Goal: Task Accomplishment & Management: Use online tool/utility

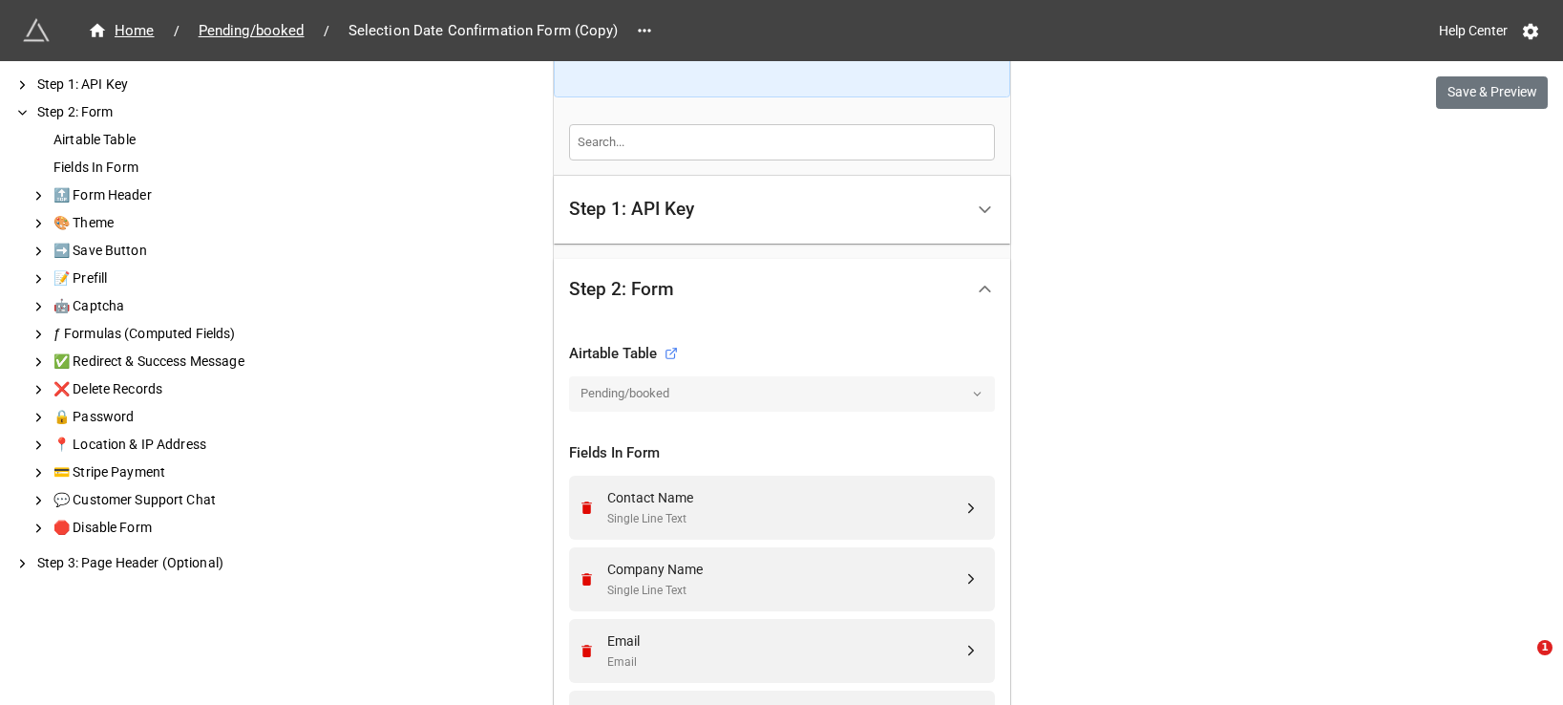
scroll to position [381, 0]
click at [266, 32] on span "Pending/booked" at bounding box center [251, 31] width 129 height 22
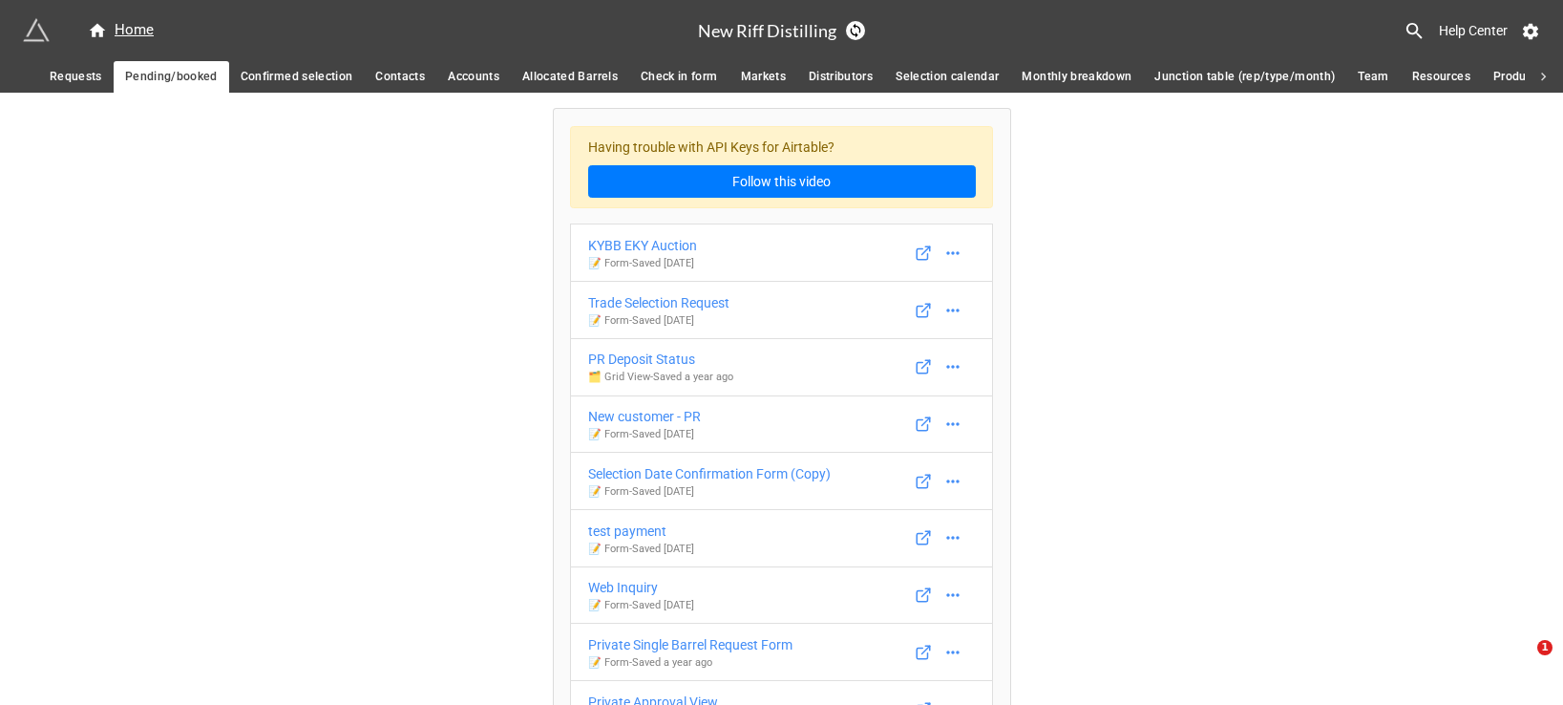
click at [324, 74] on span "Confirmed selection" at bounding box center [297, 77] width 113 height 20
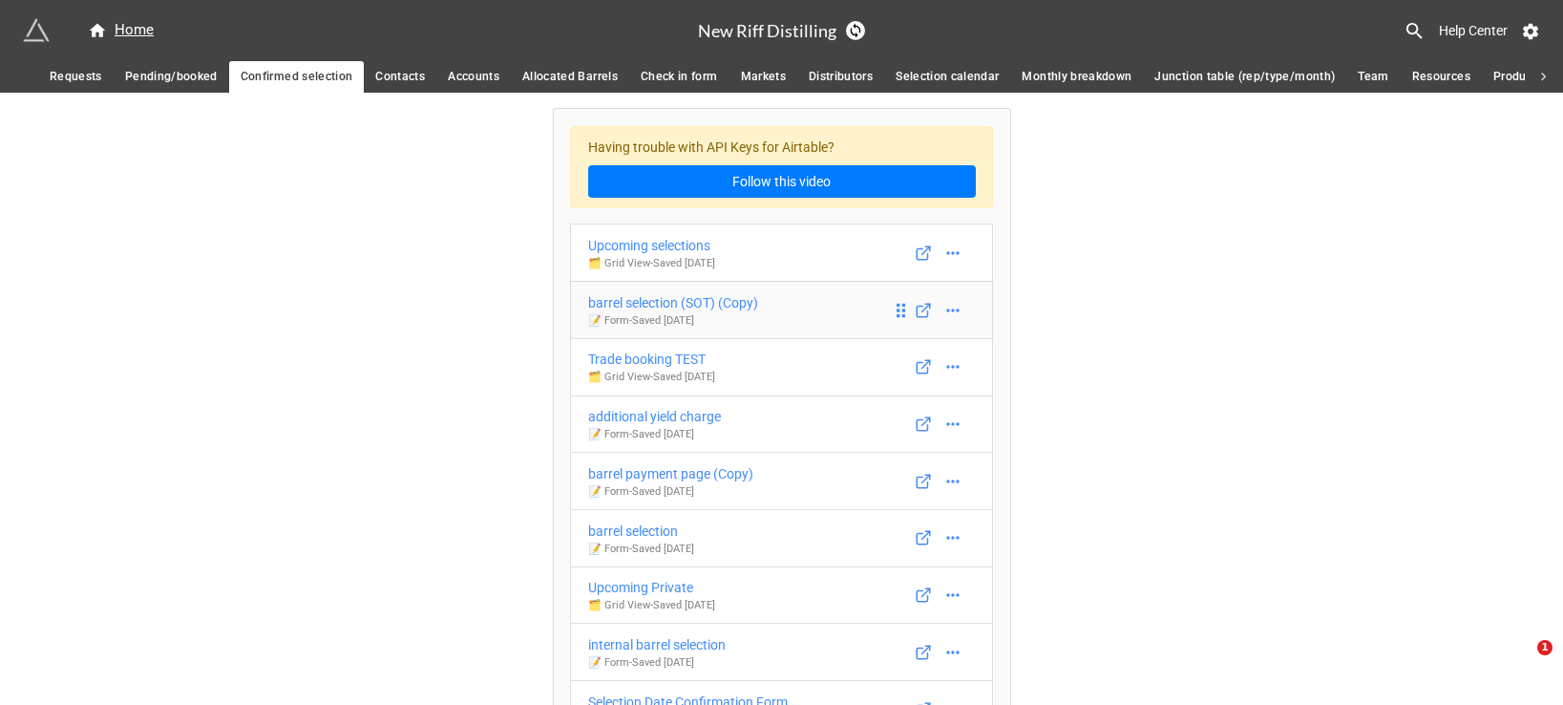
click at [690, 307] on div "barrel selection (SOT) (Copy)" at bounding box center [673, 302] width 170 height 21
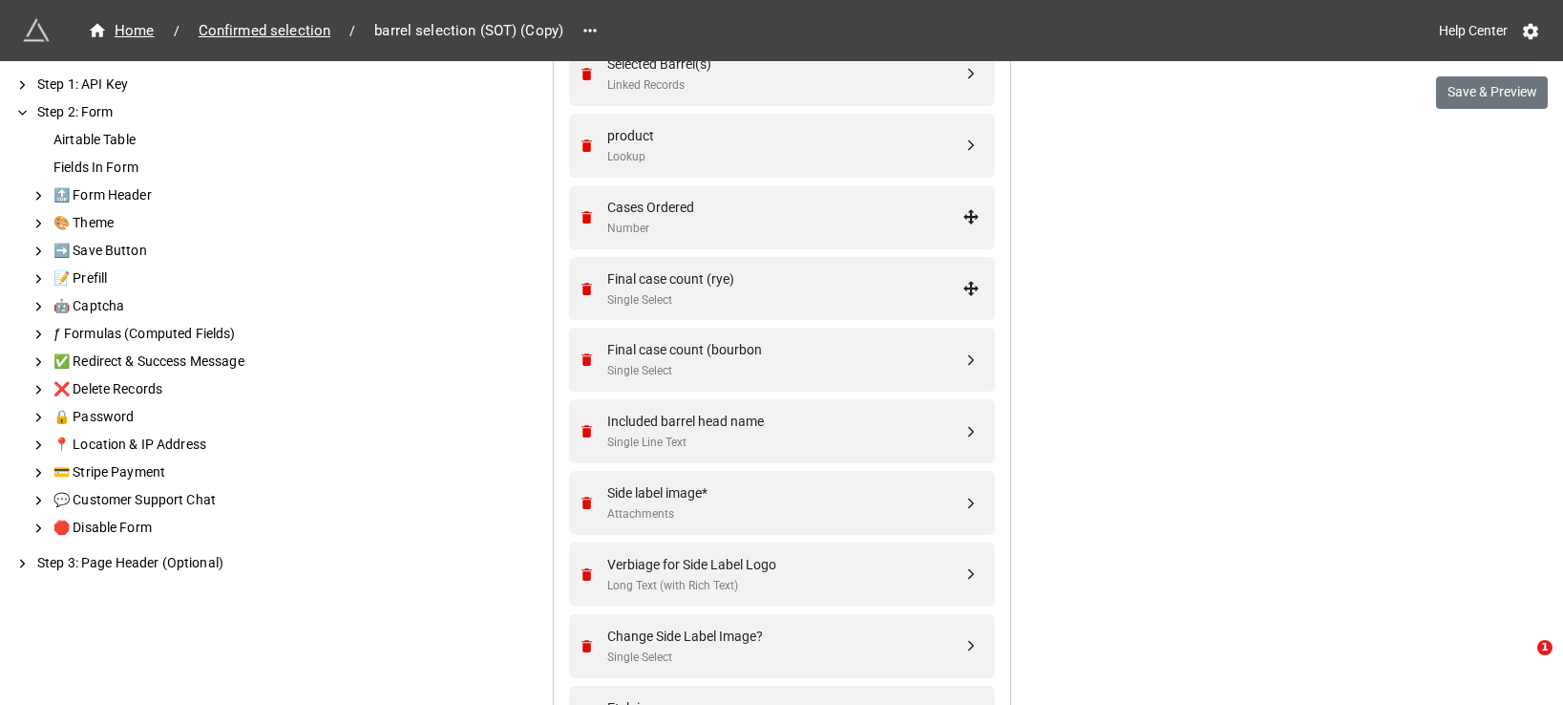
scroll to position [889, 0]
click at [734, 355] on div "Final case count (bourbon" at bounding box center [784, 348] width 355 height 21
select select "all-are-met"
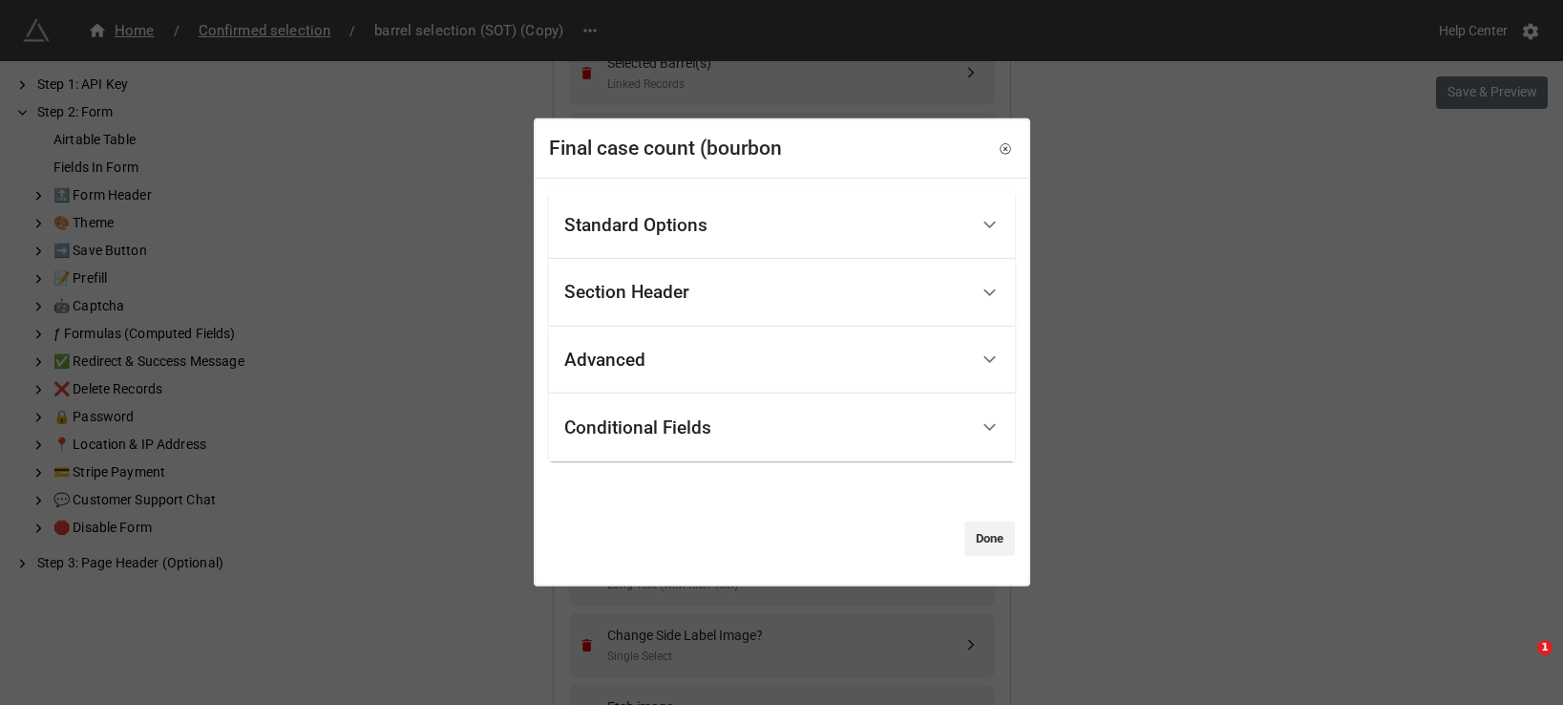
click at [738, 423] on div "Conditional Fields" at bounding box center [766, 427] width 404 height 45
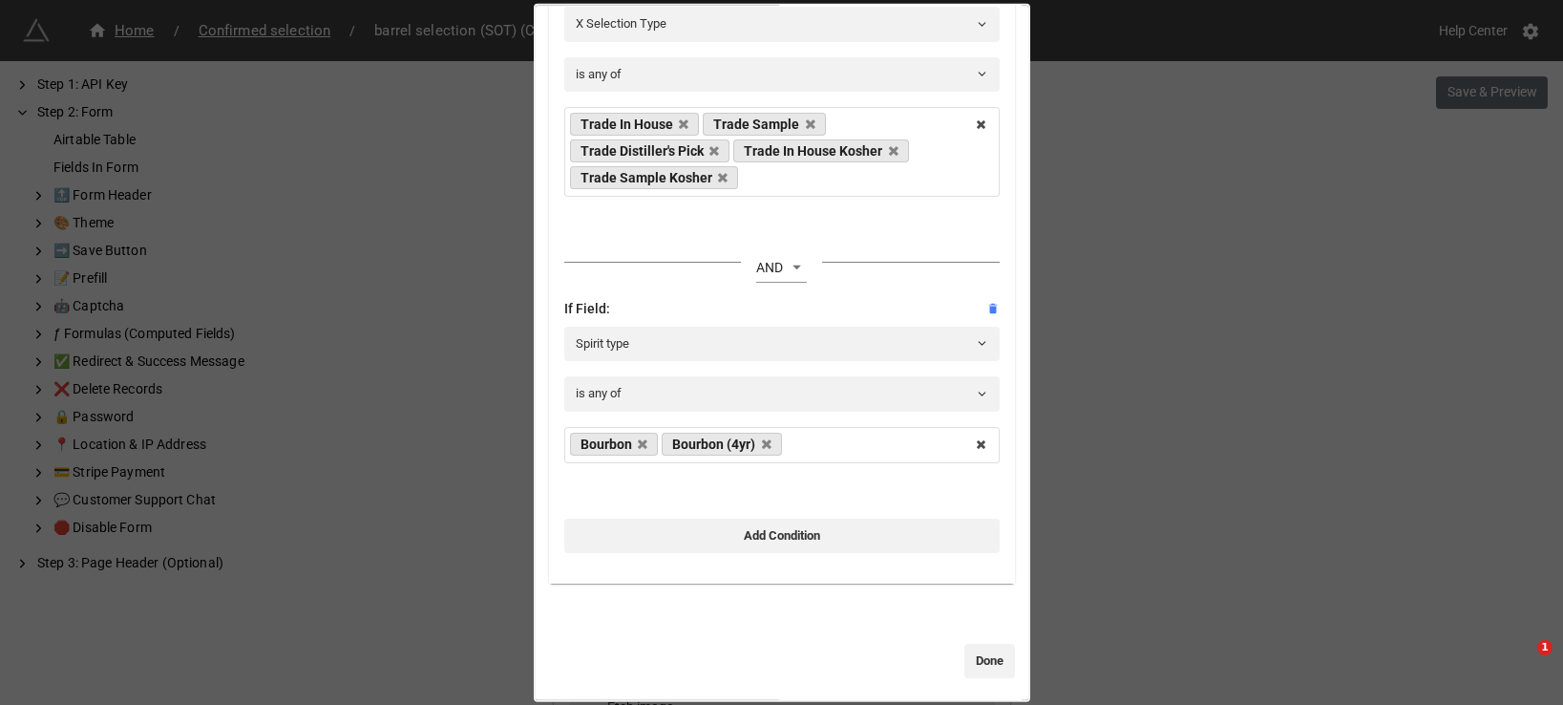
scroll to position [400, 0]
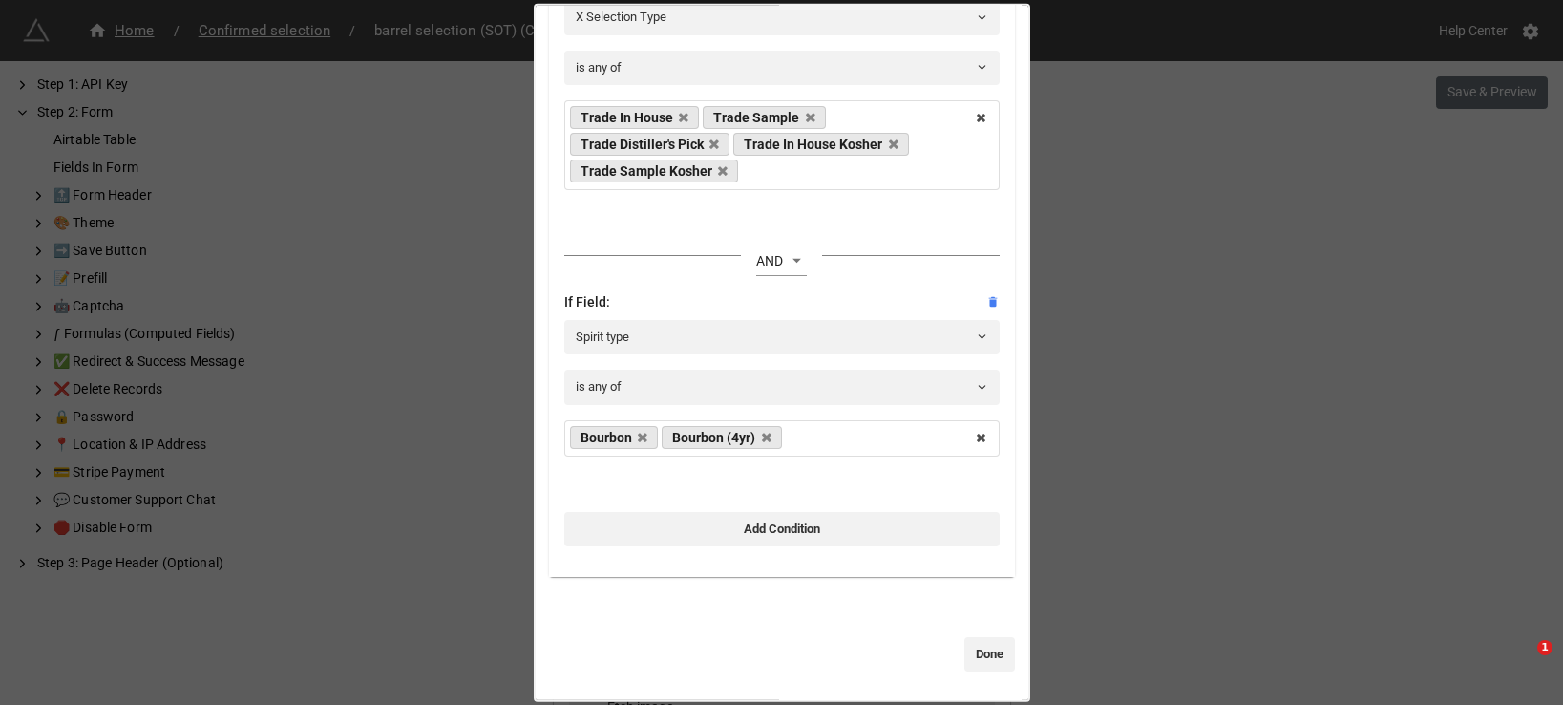
click at [1192, 393] on div "Final case count (bourbon Standard Options Title (Optional) Final Case Count De…" at bounding box center [781, 352] width 1563 height 705
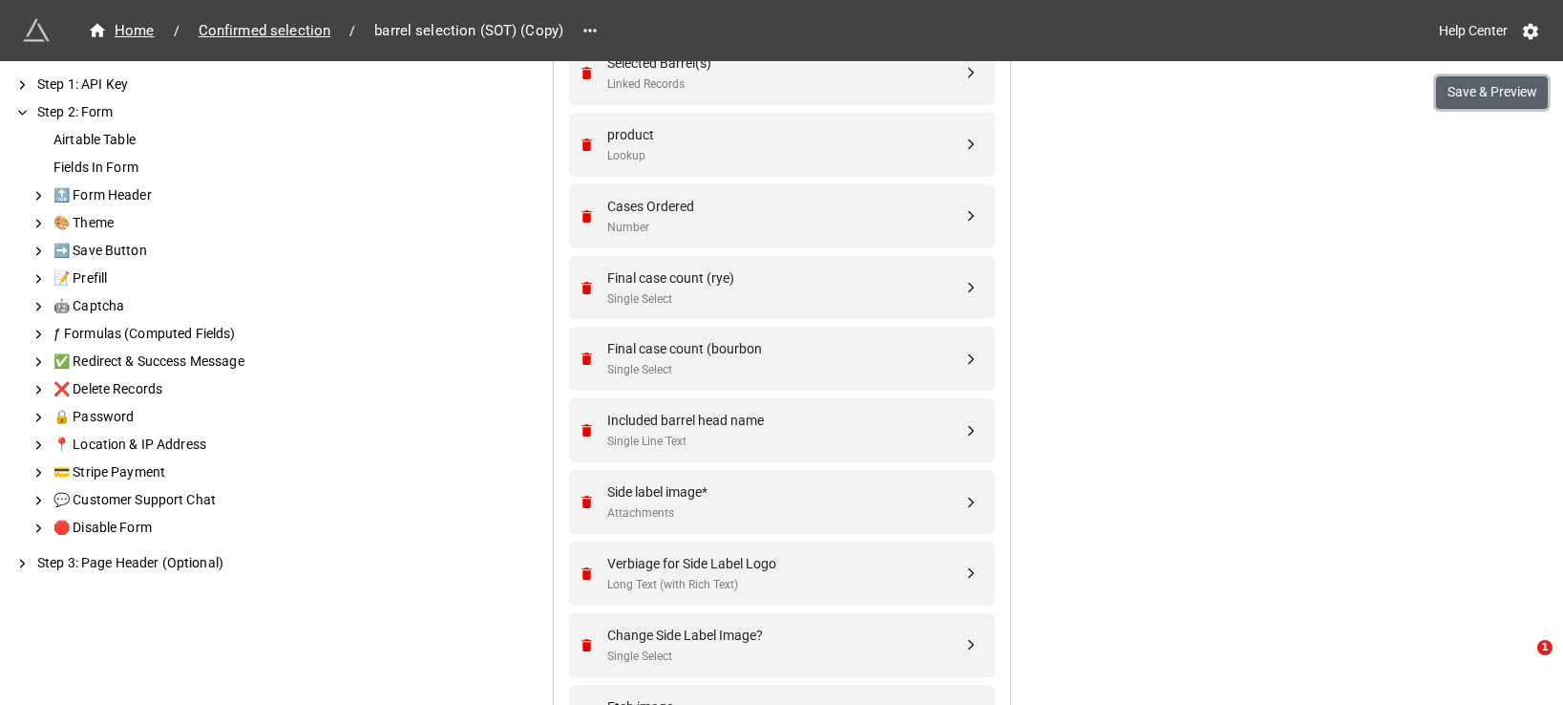
click at [1486, 102] on button "Save & Preview" at bounding box center [1492, 92] width 112 height 32
click at [707, 365] on div "Single Select" at bounding box center [784, 370] width 355 height 18
select select "all-are-met"
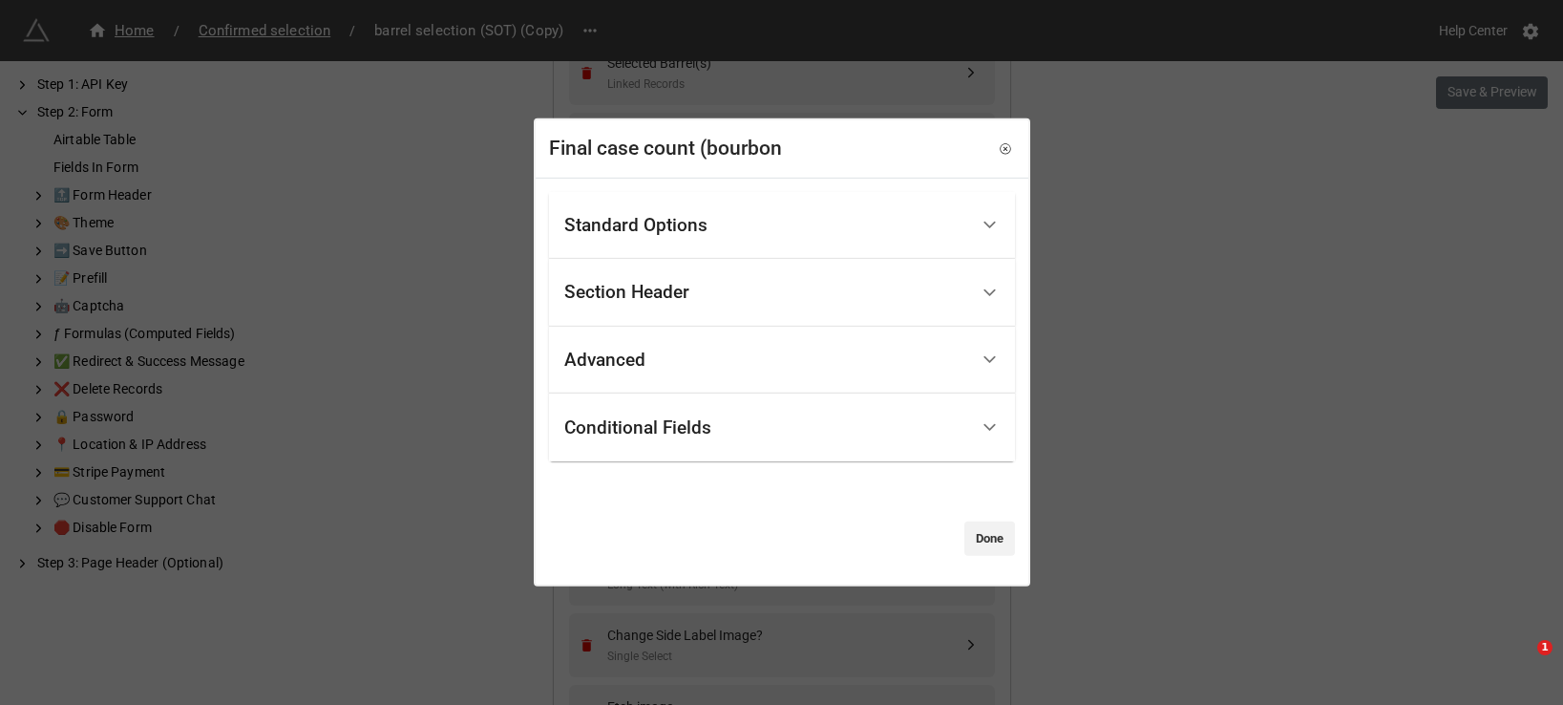
click at [659, 410] on div "Conditional Fields" at bounding box center [766, 427] width 404 height 45
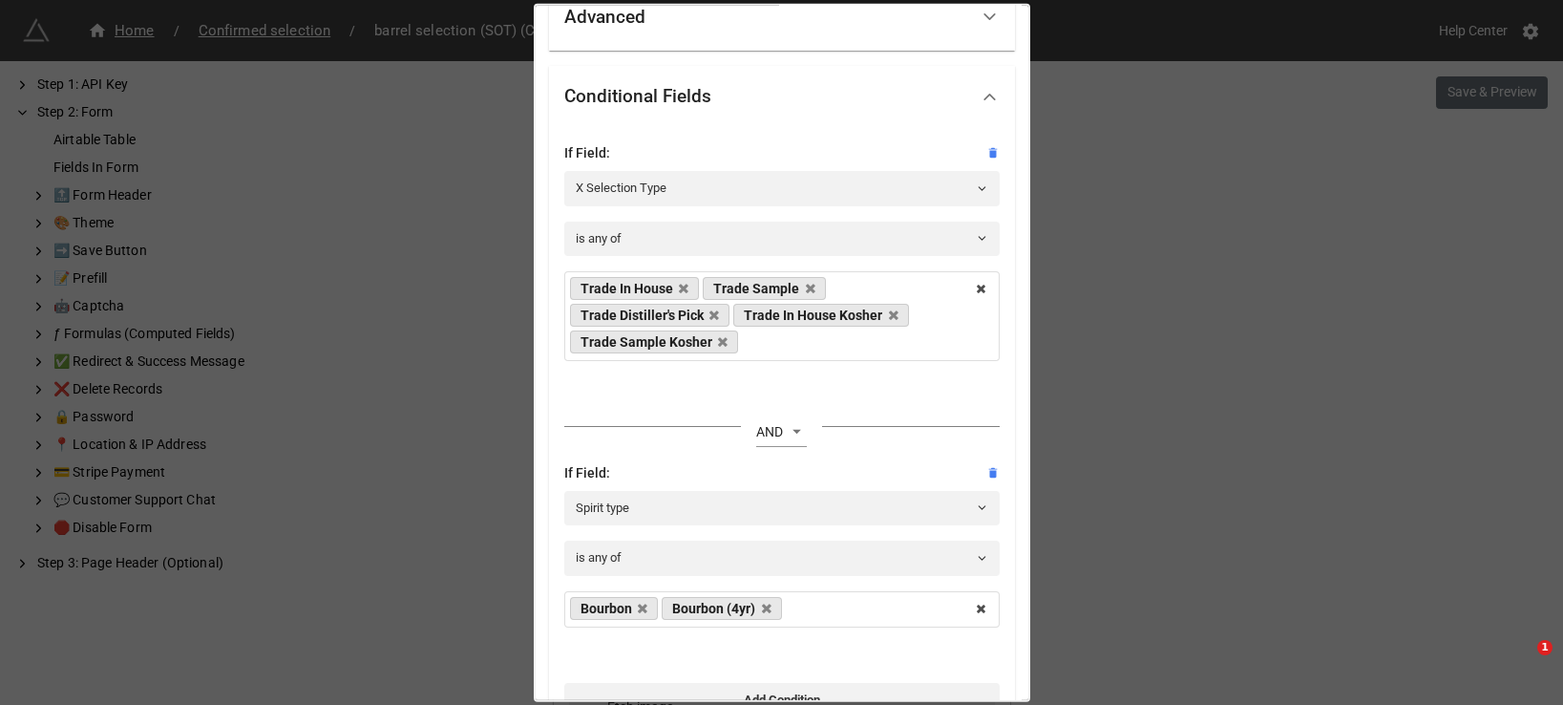
scroll to position [232, 0]
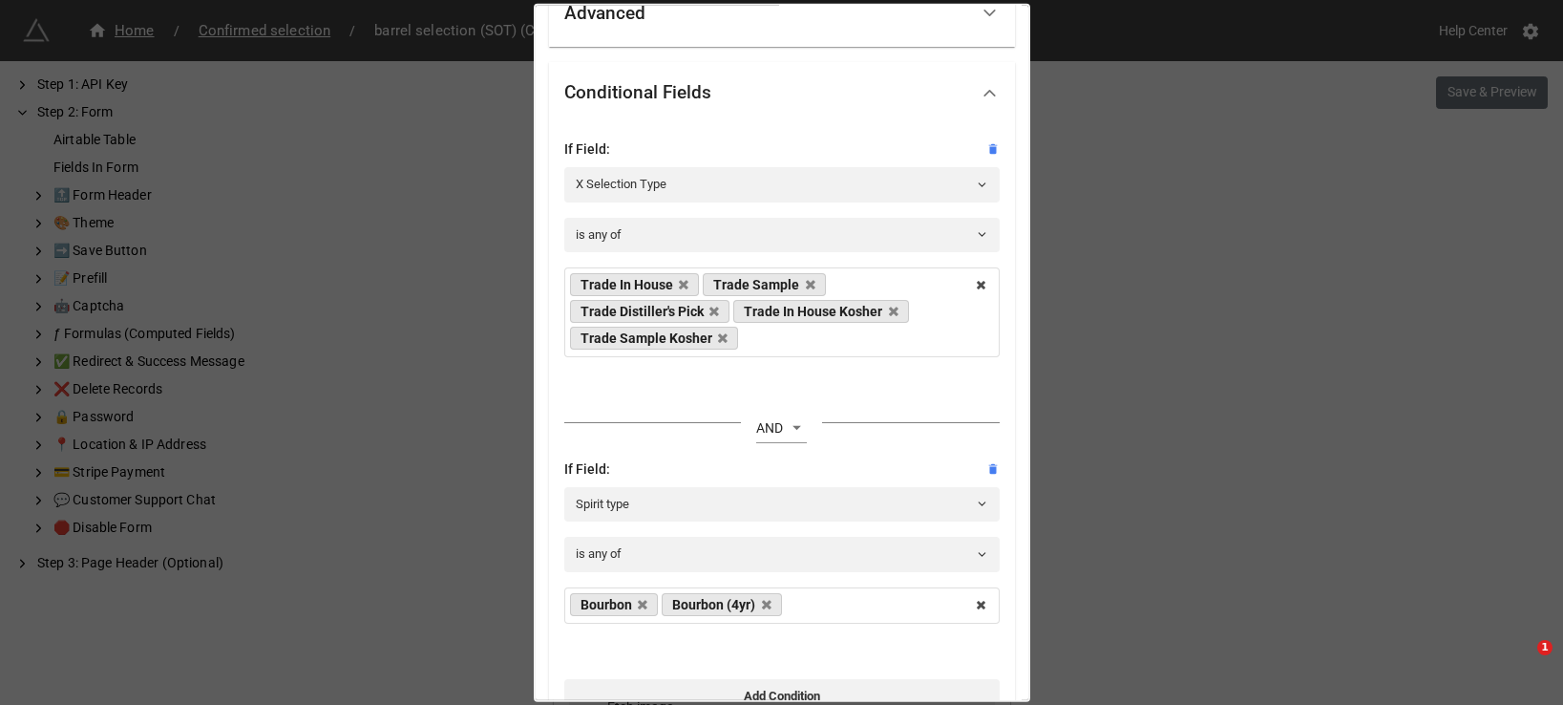
click at [1178, 421] on div "Final case count (bourbon Standard Options Title (Optional) Final Case Count De…" at bounding box center [781, 352] width 1563 height 705
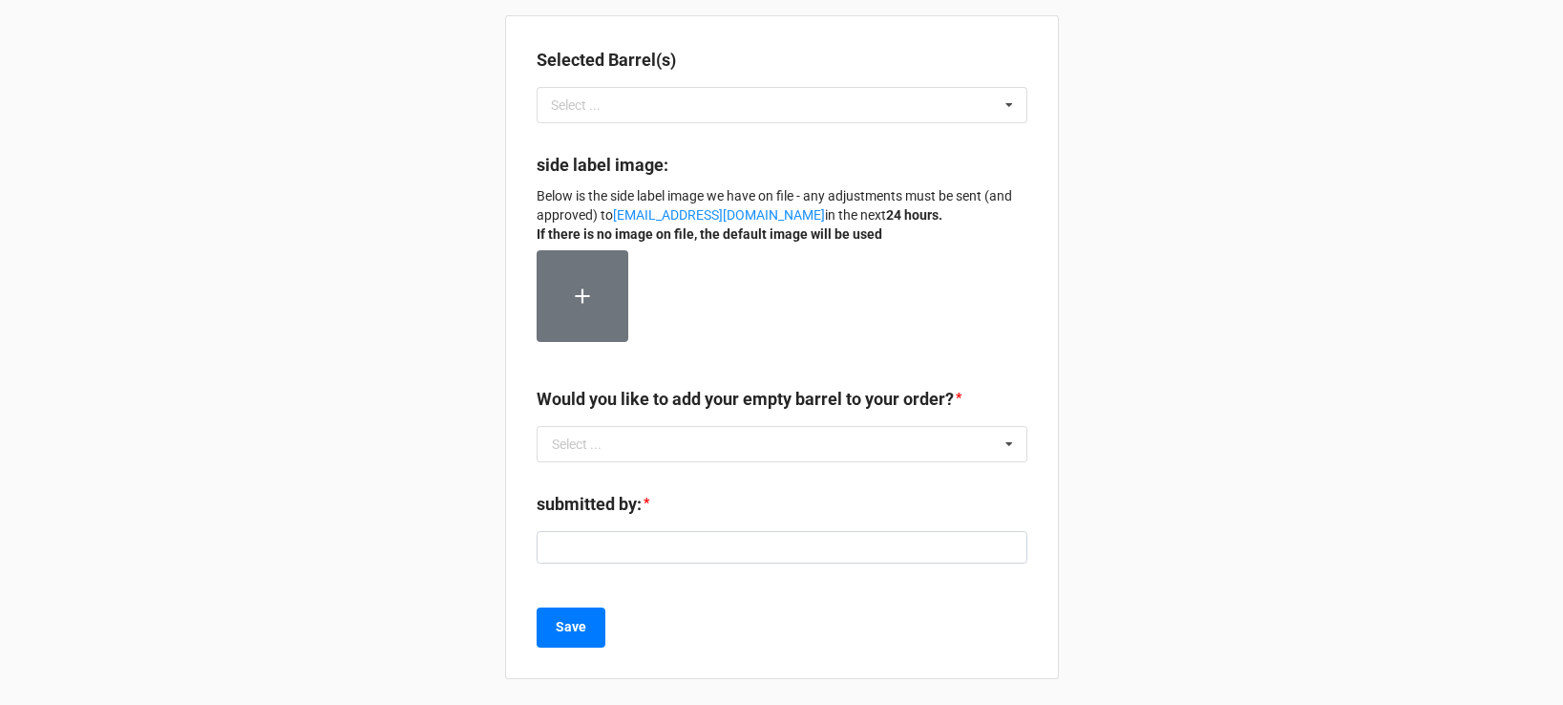
scroll to position [4, 0]
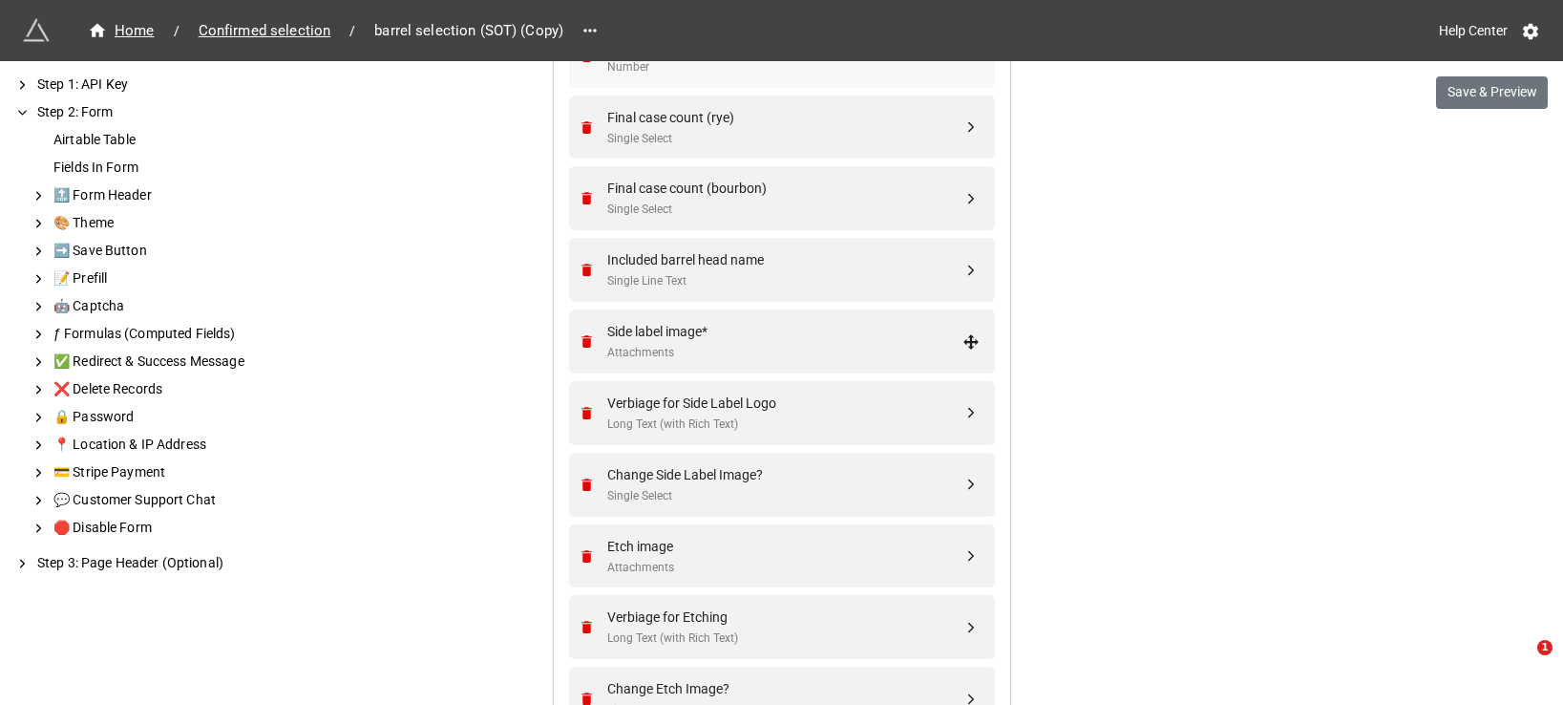
scroll to position [1084, 0]
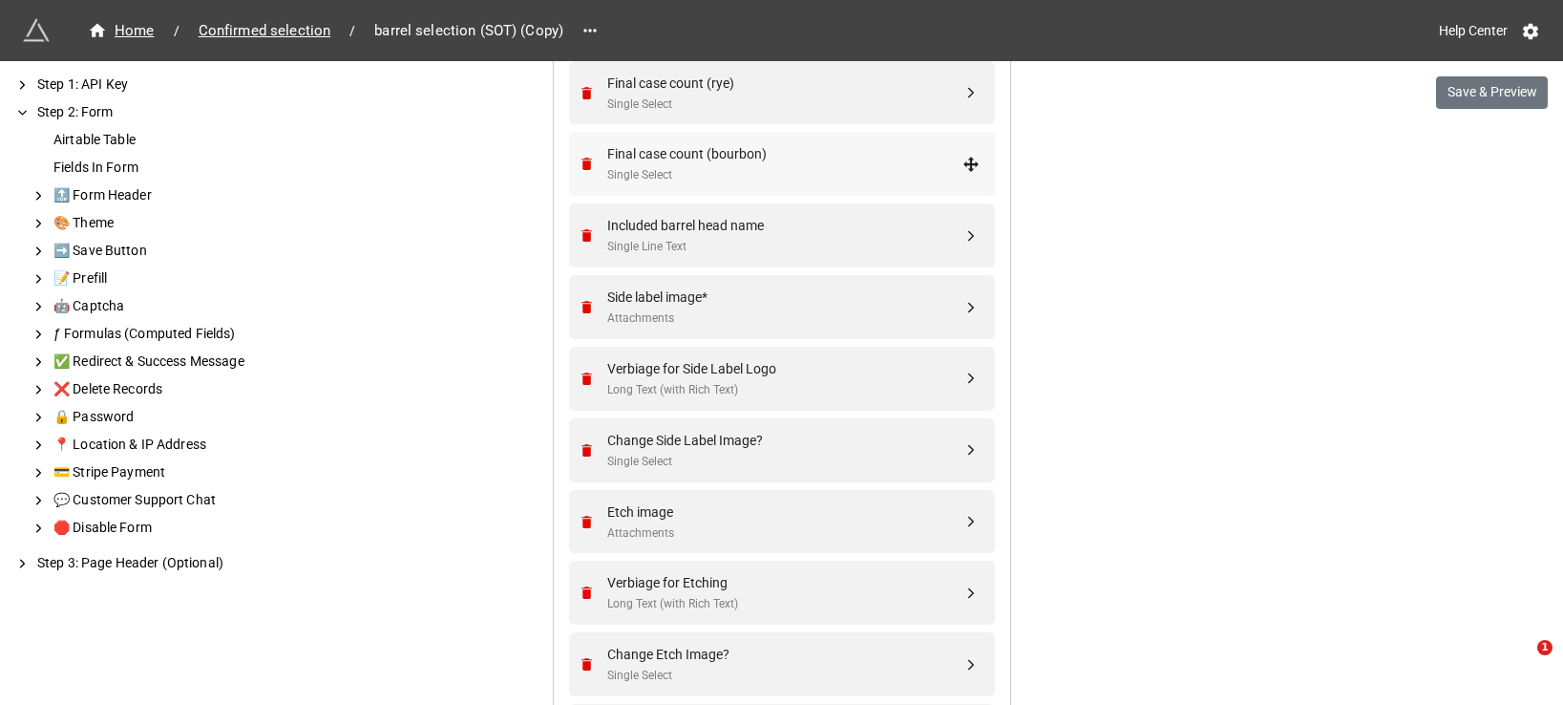
click at [745, 162] on div "Final case count (bourbon)" at bounding box center [784, 153] width 355 height 21
select select "all-are-met"
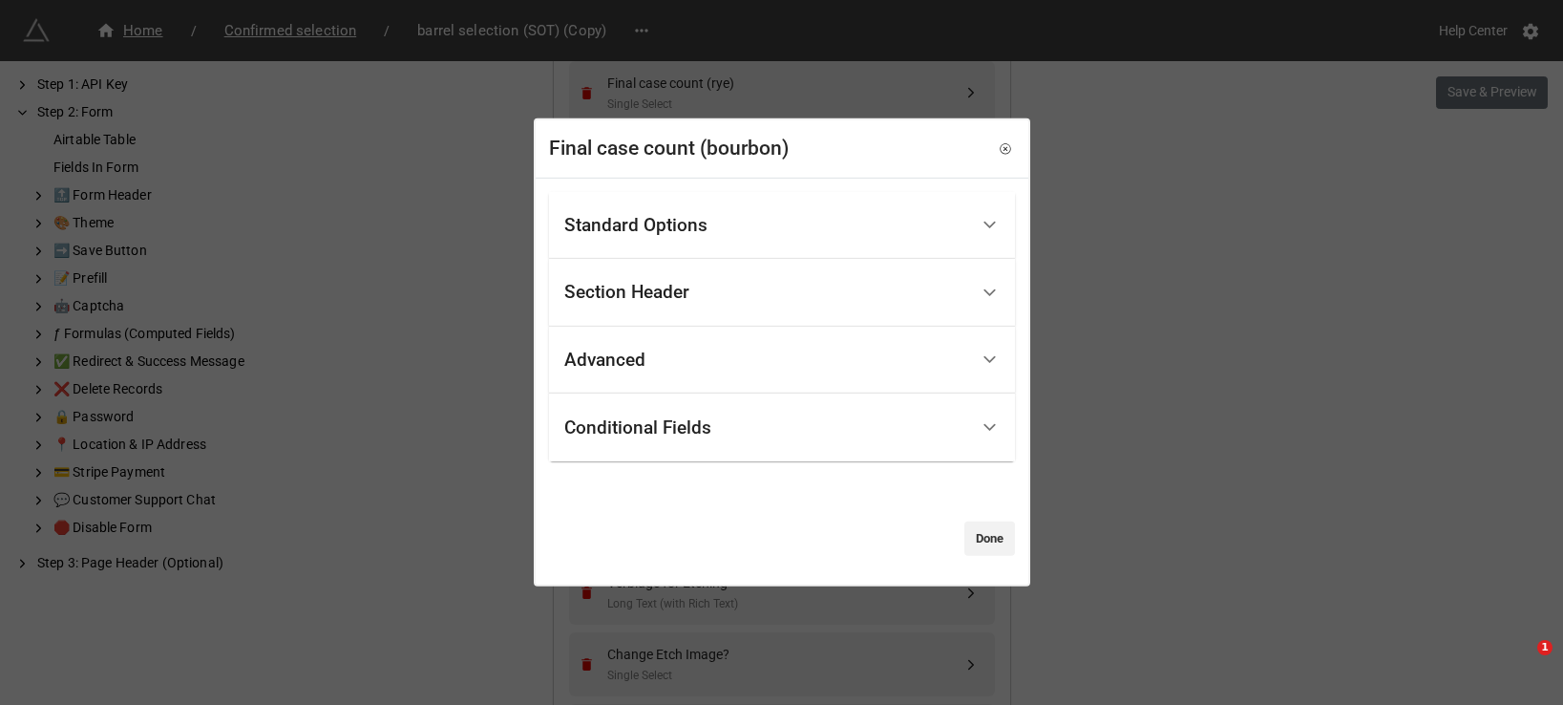
click at [739, 373] on div "Advanced" at bounding box center [766, 360] width 404 height 45
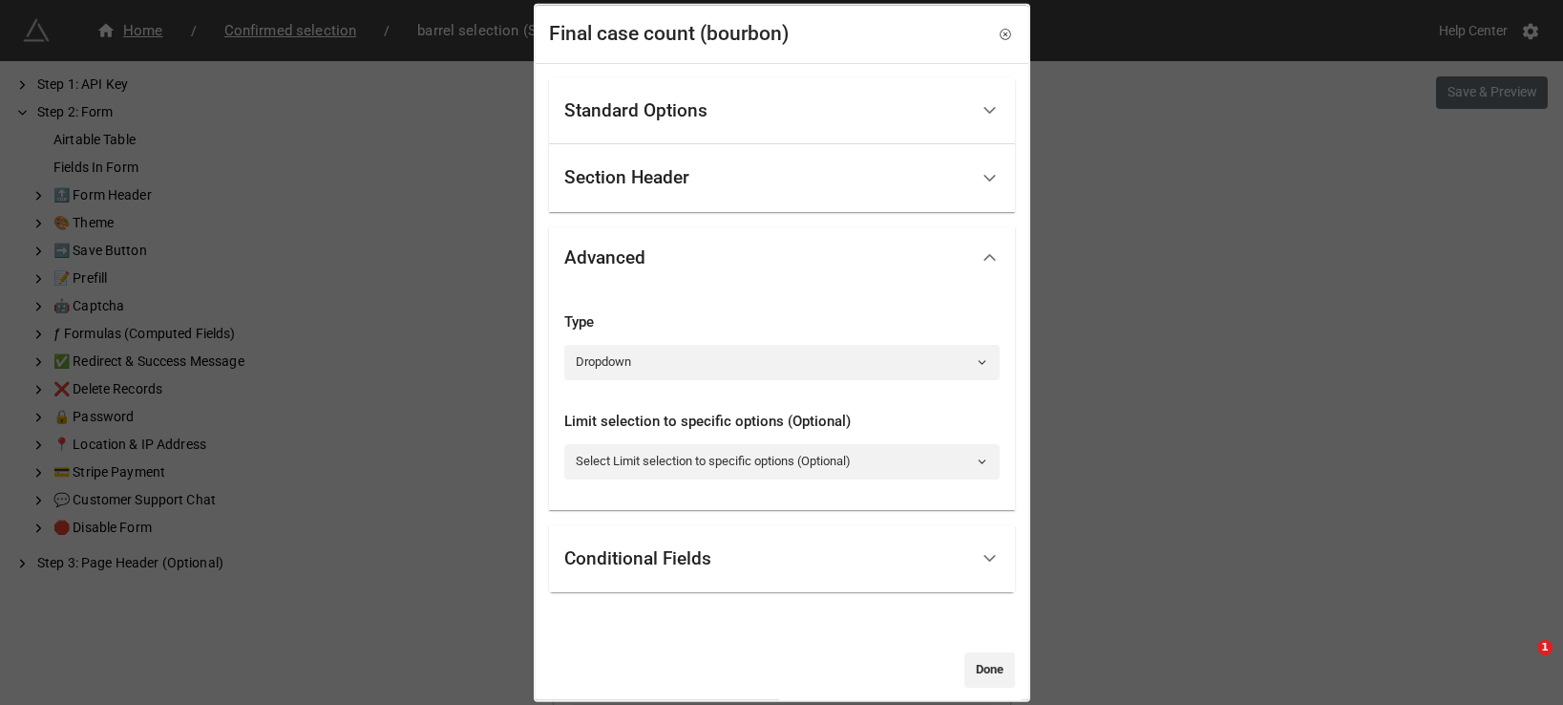
click at [1295, 287] on div "Final case count (bourbon) Standard Options Title (Optional) Final Case Count D…" at bounding box center [781, 352] width 1563 height 705
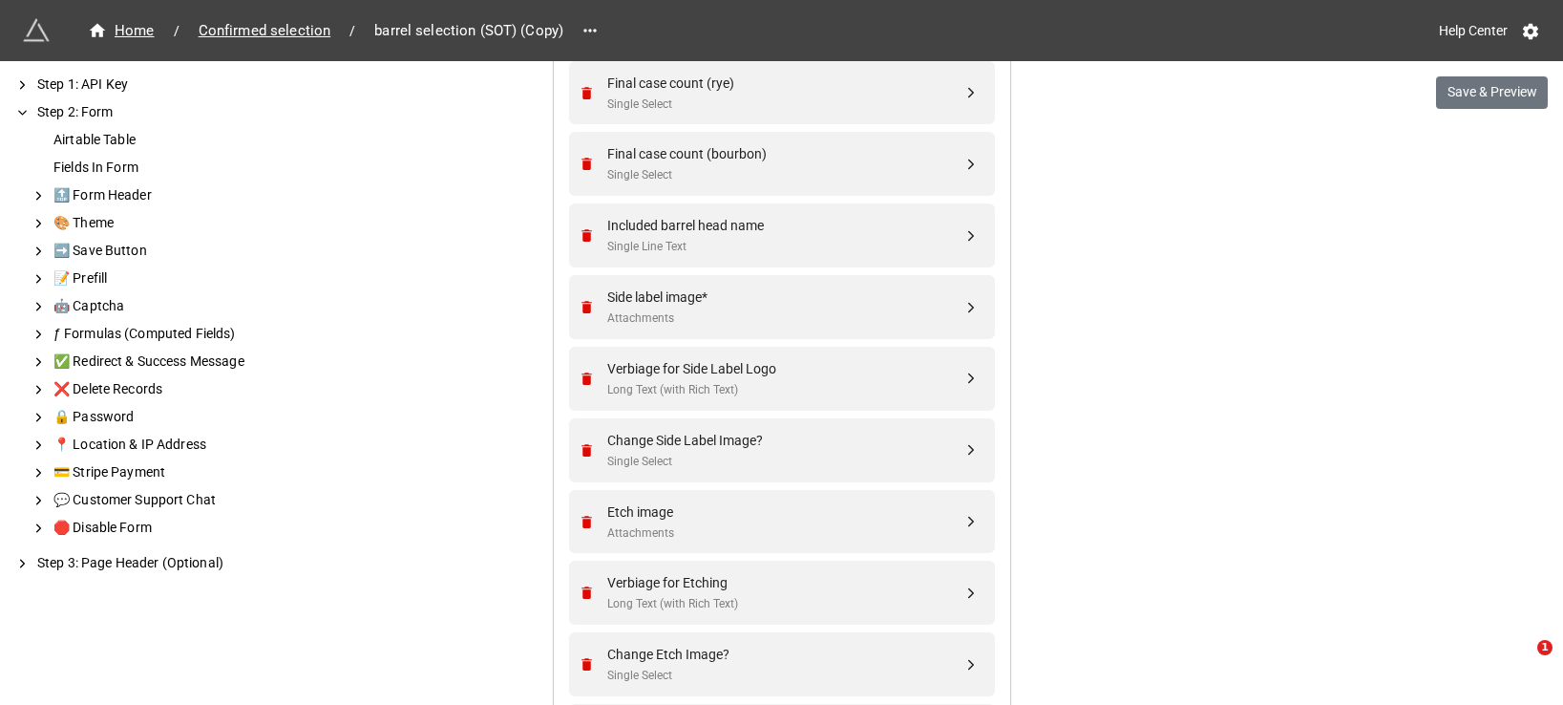
click at [1463, 74] on div "We have released a newer version of this extension with many improvements! It's…" at bounding box center [781, 218] width 1563 height 2605
click at [1462, 81] on button "Save & Preview" at bounding box center [1492, 92] width 112 height 32
